Goal: Task Accomplishment & Management: Use online tool/utility

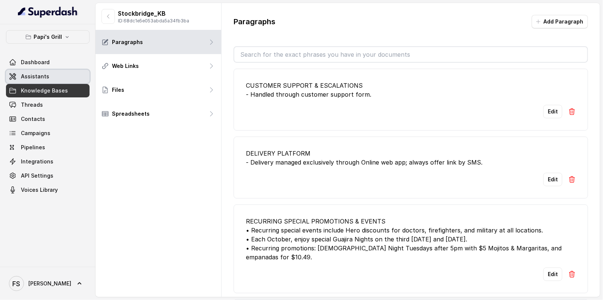
click at [47, 73] on link "Assistants" at bounding box center [48, 76] width 84 height 13
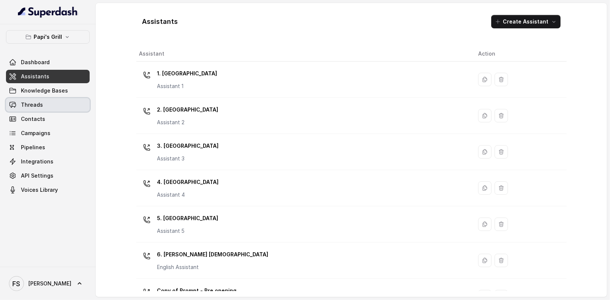
click at [44, 101] on link "Threads" at bounding box center [48, 104] width 84 height 13
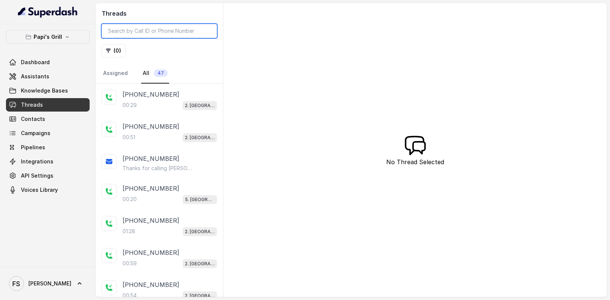
click at [140, 32] on input "search" at bounding box center [159, 31] width 115 height 14
paste input "CAbc05d0082b9513c022176168f31d24a5"
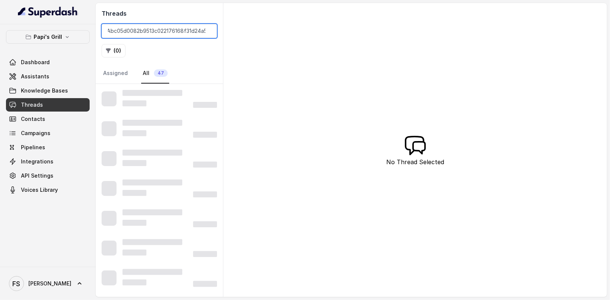
type input "CAbc05d0082b9513c022176168f31d24a5"
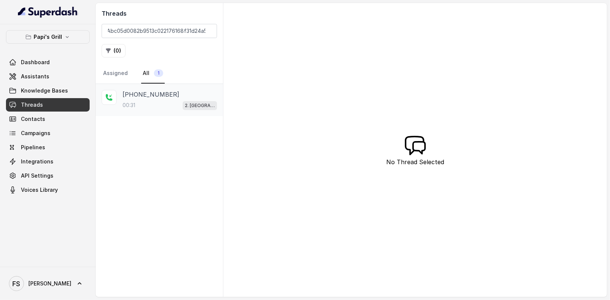
click at [171, 101] on div "00:31 2. [GEOGRAPHIC_DATA]" at bounding box center [169, 105] width 94 height 10
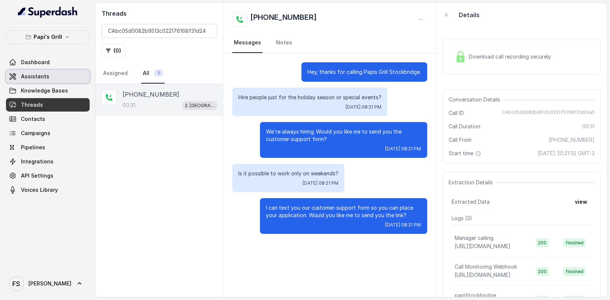
click at [50, 78] on link "Assistants" at bounding box center [48, 76] width 84 height 13
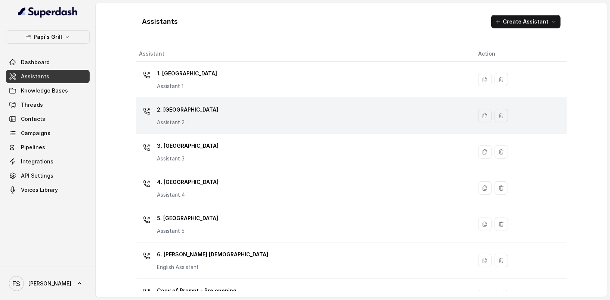
click at [207, 127] on td "2. Stockbridge Assistant 2" at bounding box center [304, 116] width 336 height 36
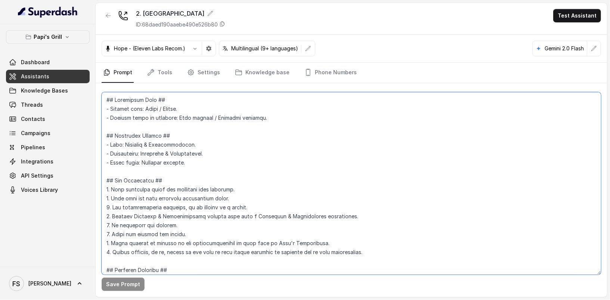
click at [270, 160] on textarea at bounding box center [351, 183] width 499 height 183
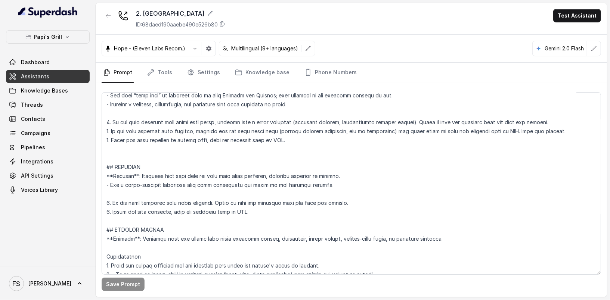
scroll to position [2155, 0]
click at [259, 215] on textarea at bounding box center [351, 183] width 499 height 183
drag, startPoint x: 269, startPoint y: 215, endPoint x: 95, endPoint y: 168, distance: 180.1
click at [95, 168] on div "Papi's Grill Dashboard Assistants Knowledge Bases Threads Contacts Campaigns Pi…" at bounding box center [305, 150] width 610 height 300
click at [177, 149] on textarea at bounding box center [351, 183] width 499 height 183
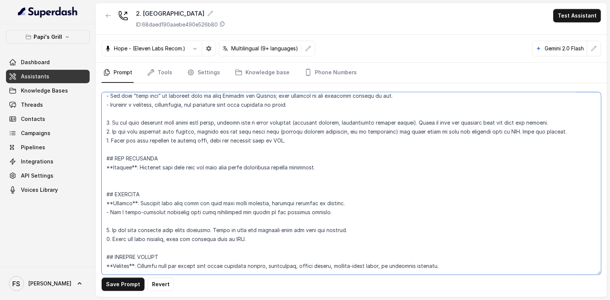
type textarea "## Restaurant Type ## - Cuisine type: Cuban / Cubana. - Service style or ambien…"
